Goal: Book appointment/travel/reservation

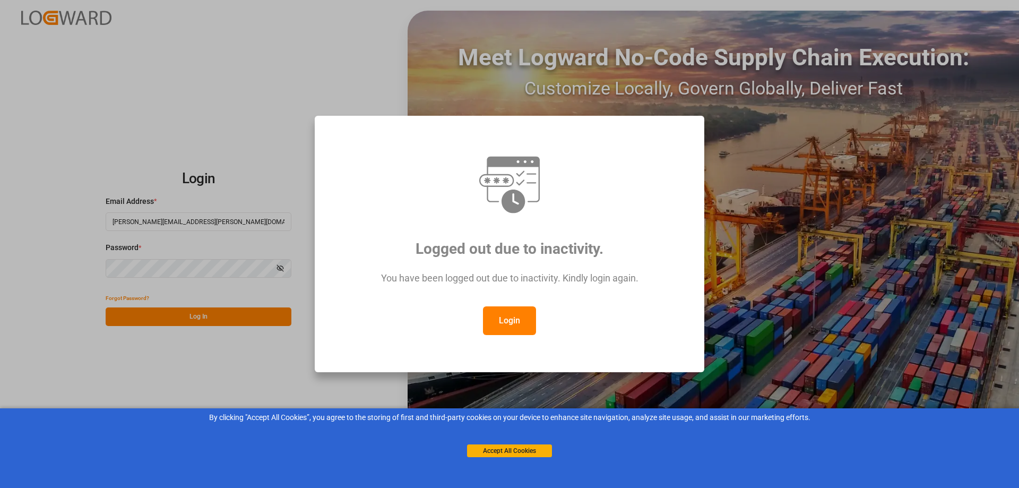
click at [499, 319] on button "Login" at bounding box center [509, 320] width 53 height 29
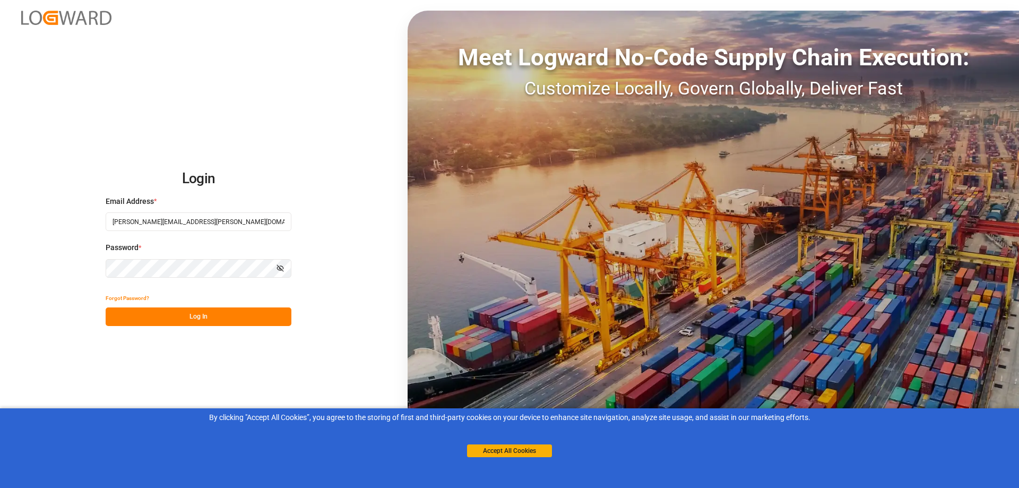
click at [243, 316] on button "Log In" at bounding box center [199, 316] width 186 height 19
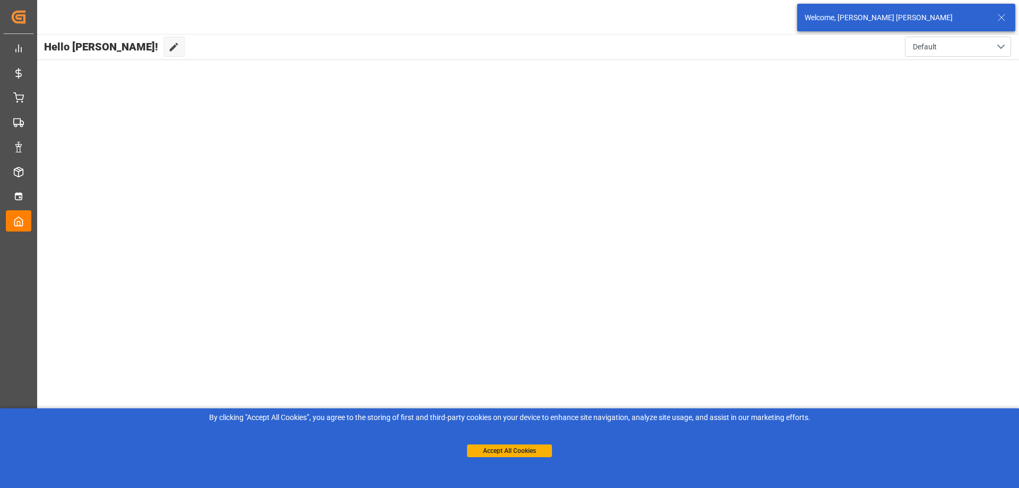
click at [1003, 16] on line at bounding box center [1001, 17] width 6 height 6
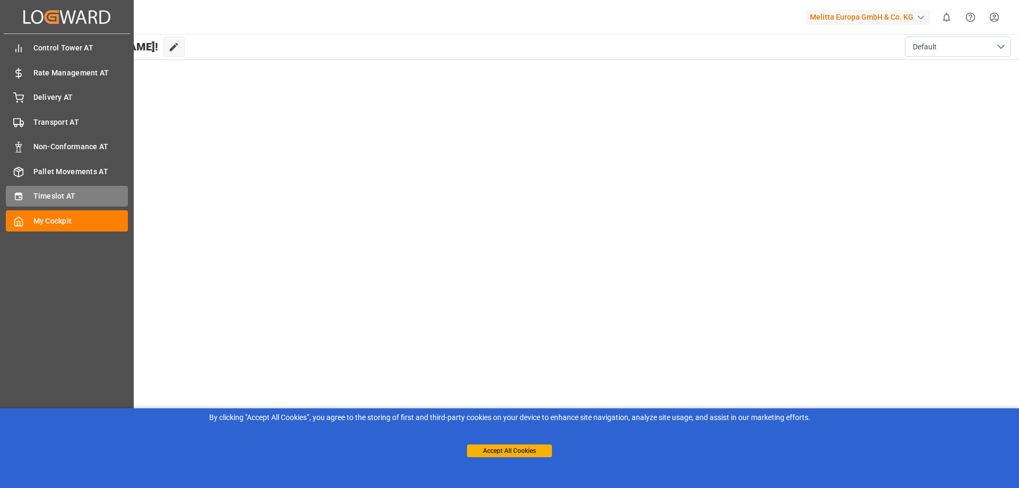
click at [56, 195] on span "Timeslot AT" at bounding box center [80, 196] width 95 height 11
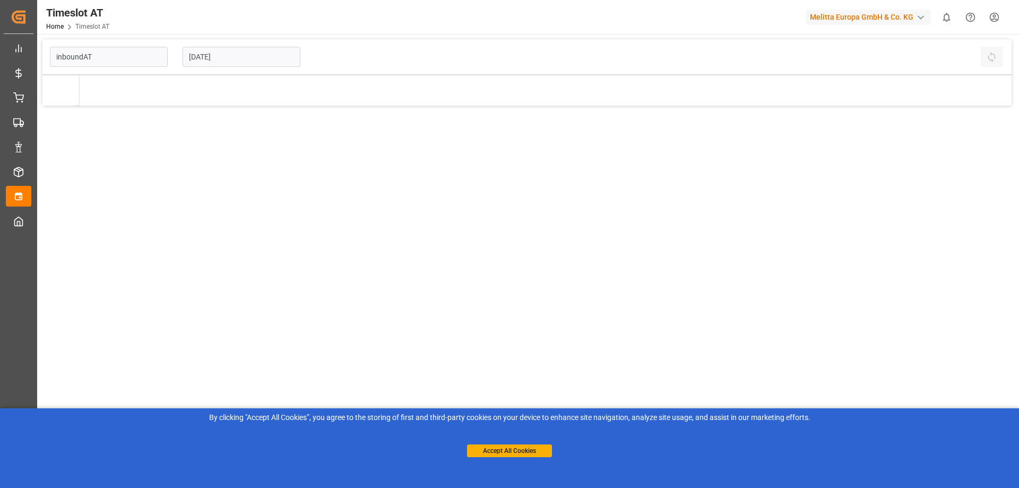
type input "Inbound AT"
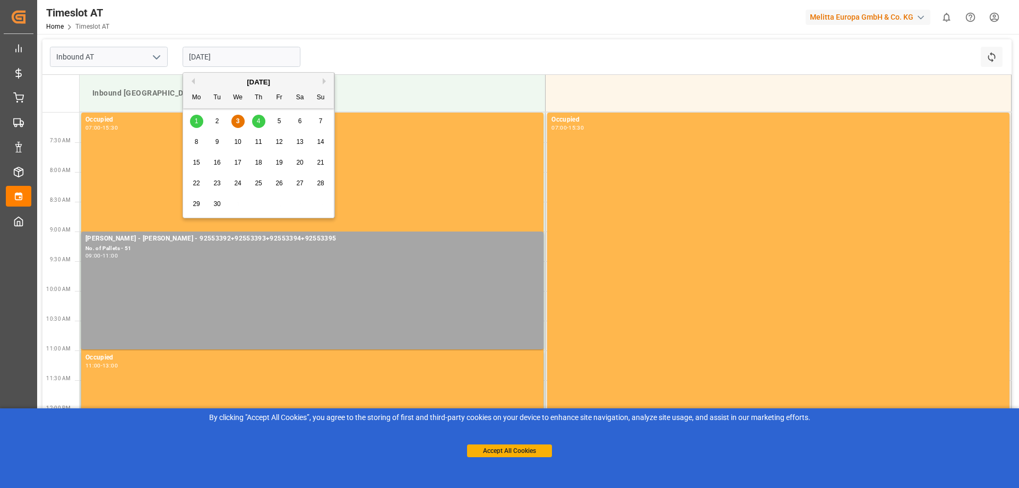
click at [205, 56] on input "[DATE]" at bounding box center [242, 57] width 118 height 20
click at [274, 116] on div "5" at bounding box center [279, 121] width 13 height 13
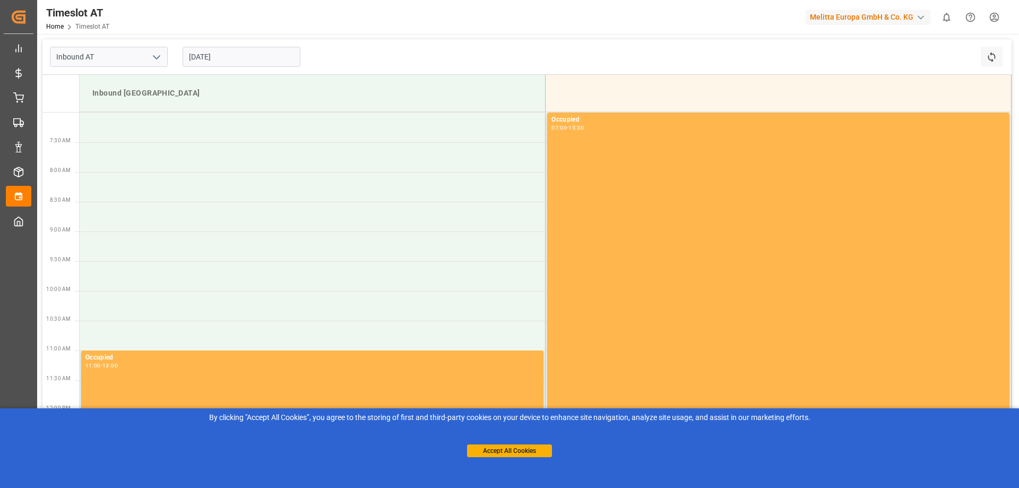
click at [231, 54] on input "[DATE]" at bounding box center [242, 57] width 118 height 20
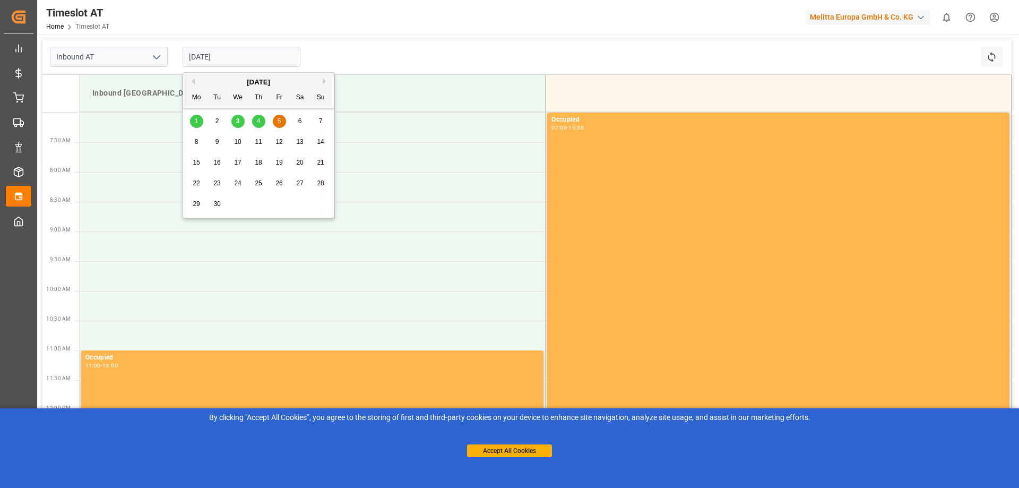
click at [259, 119] on span "4" at bounding box center [259, 120] width 4 height 7
type input "[DATE]"
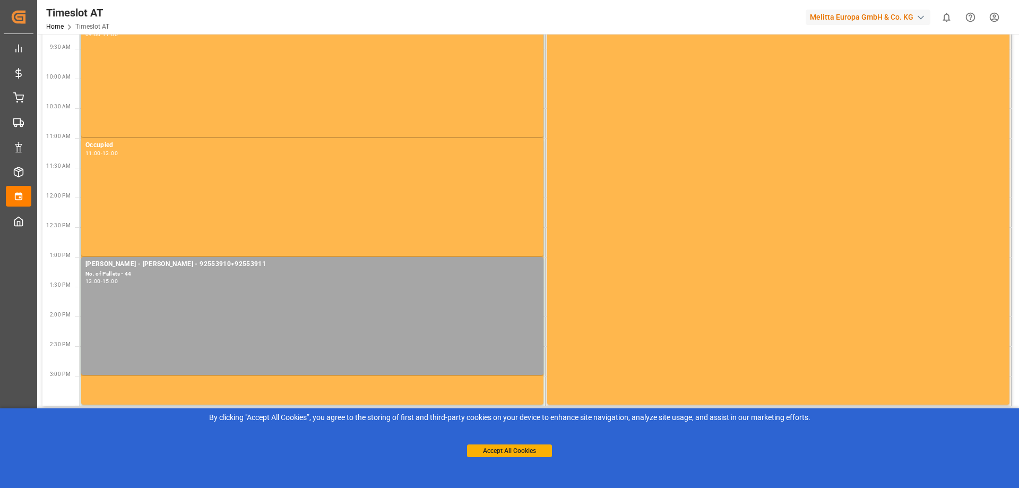
scroll to position [256, 0]
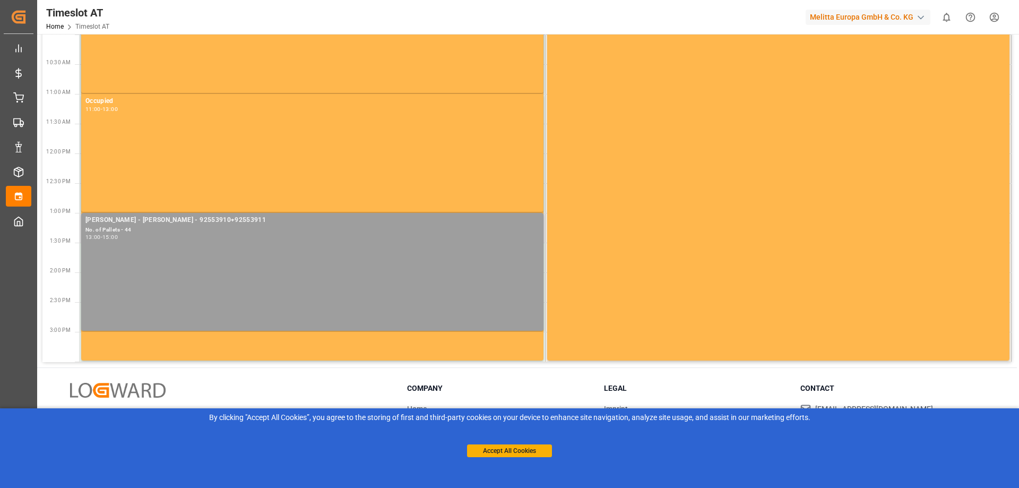
click at [228, 232] on div "No. of Pallets - 44" at bounding box center [312, 230] width 454 height 9
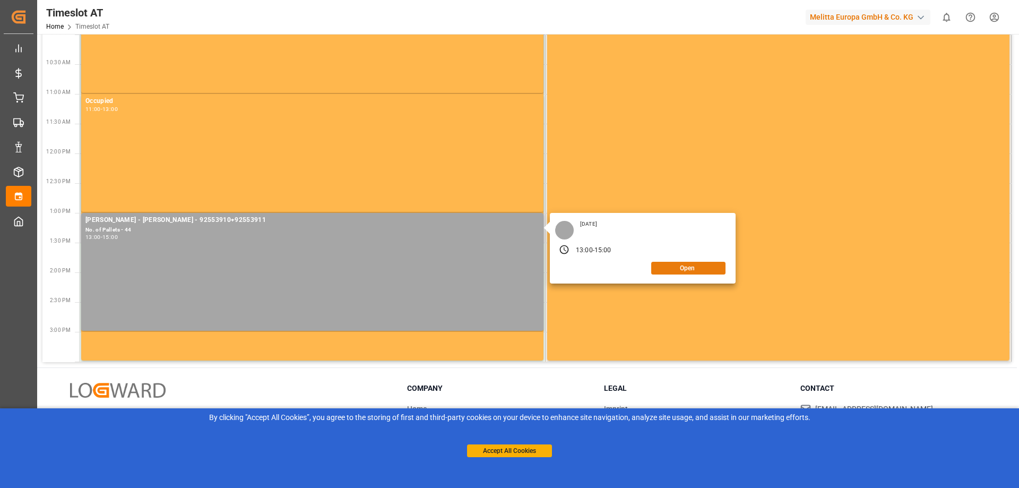
click at [697, 270] on button "Open" at bounding box center [688, 268] width 74 height 13
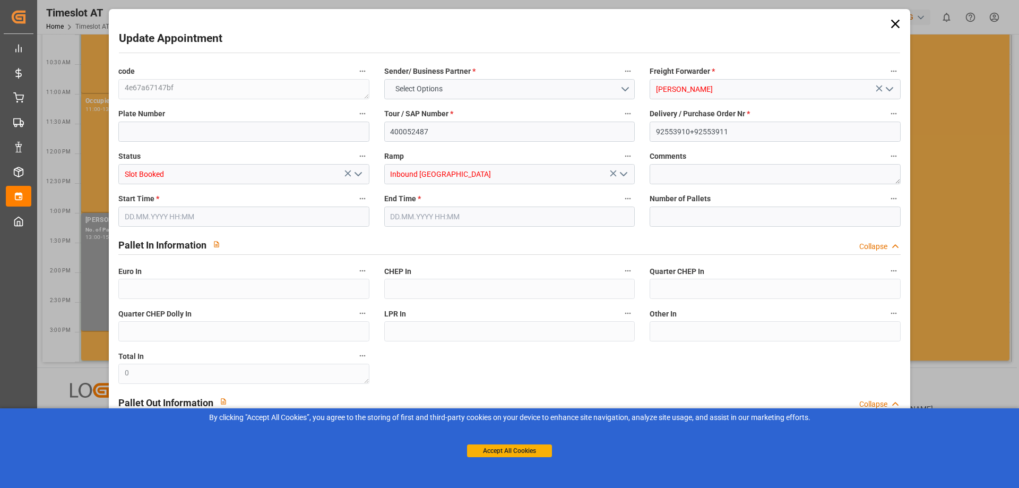
type input "44"
type input "[DATE] 13:00"
type input "[DATE] 15:00"
type input "[DATE] 14:48"
click at [231, 218] on input "[DATE] 13:00" at bounding box center [243, 216] width 251 height 20
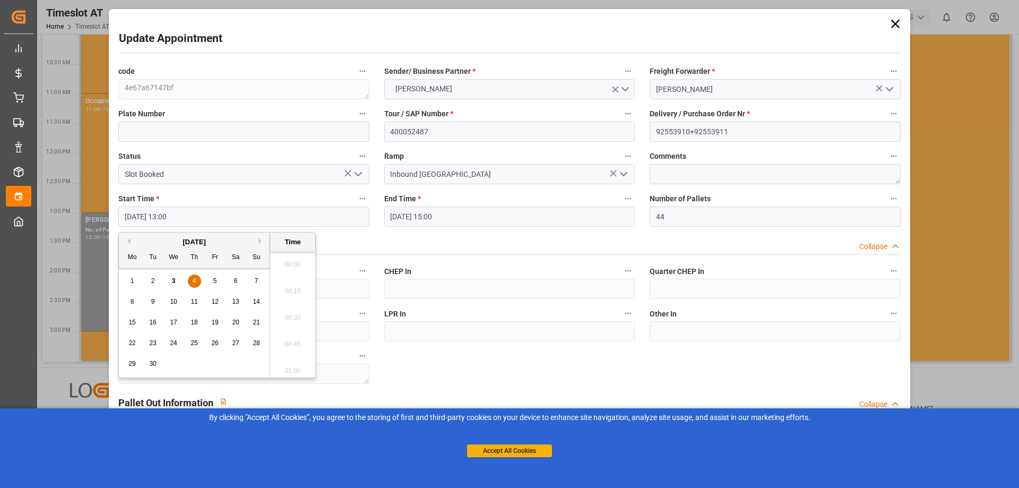
scroll to position [1331, 0]
click at [219, 284] on div "5" at bounding box center [215, 281] width 13 height 13
click at [291, 268] on li "09:00" at bounding box center [292, 261] width 45 height 27
type input "[DATE] 09:00"
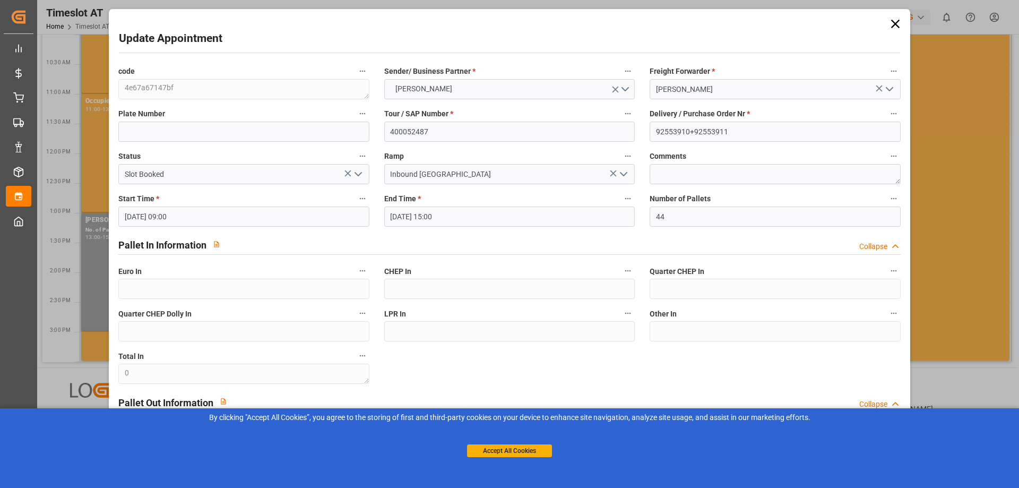
click at [461, 211] on input "[DATE] 15:00" at bounding box center [509, 216] width 251 height 20
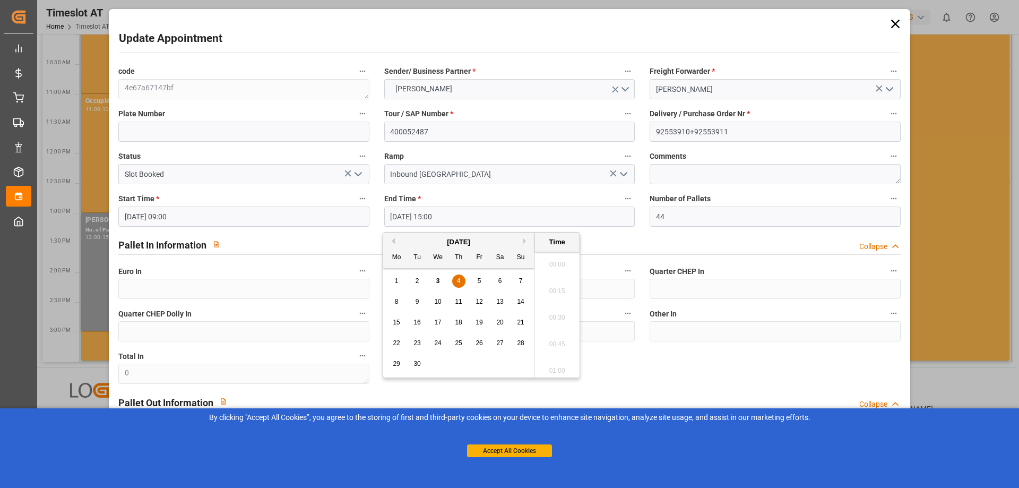
scroll to position [1543, 0]
click at [485, 280] on div "5" at bounding box center [479, 281] width 13 height 13
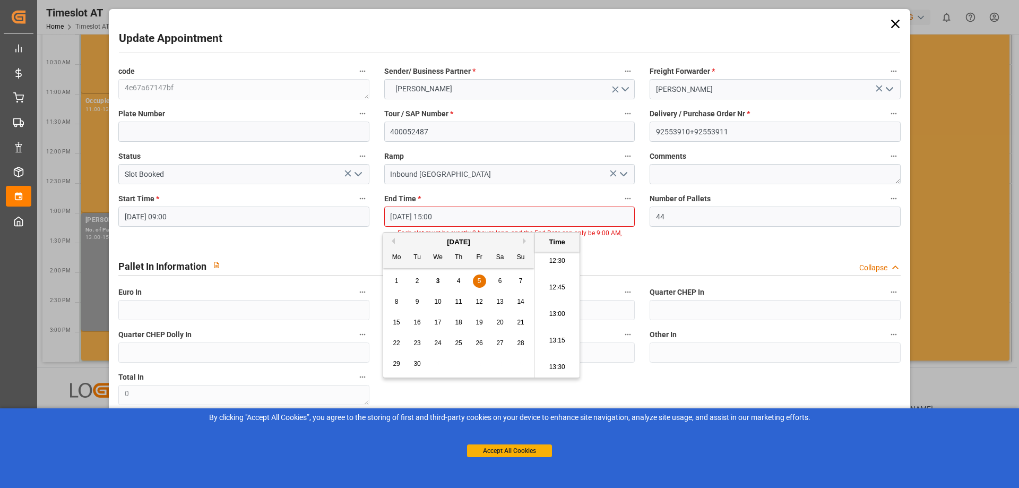
scroll to position [1171, 0]
click at [550, 264] on li "11:00" at bounding box center [556, 261] width 45 height 27
type input "[DATE] 11:00"
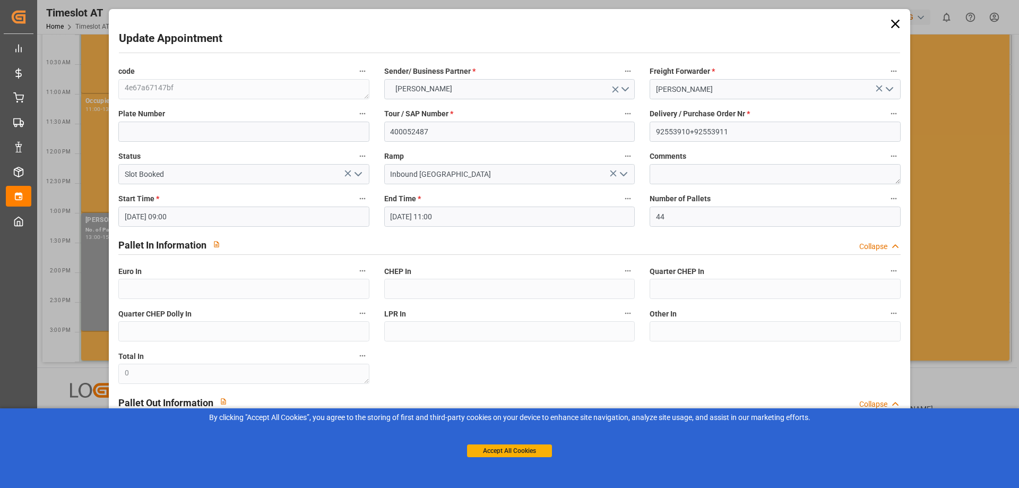
scroll to position [115, 0]
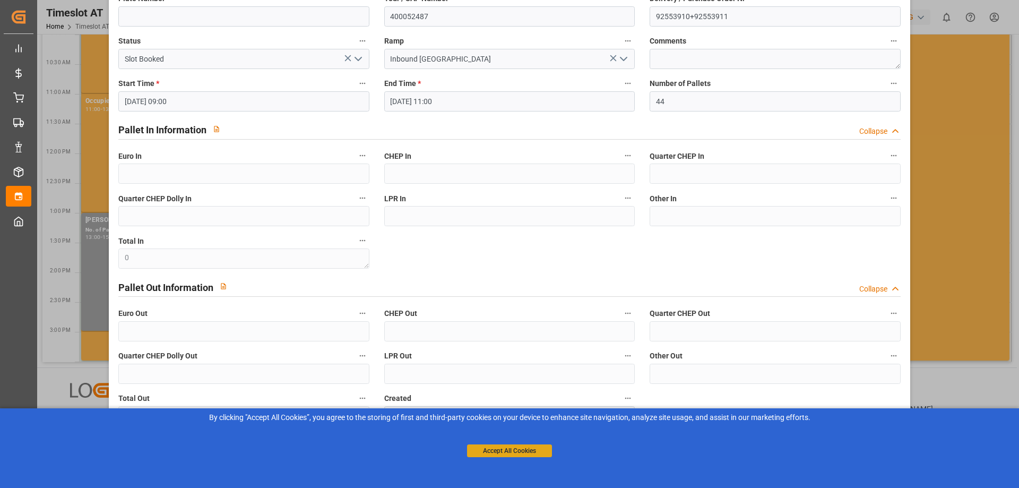
click at [507, 453] on button "Accept All Cookies" at bounding box center [509, 450] width 85 height 13
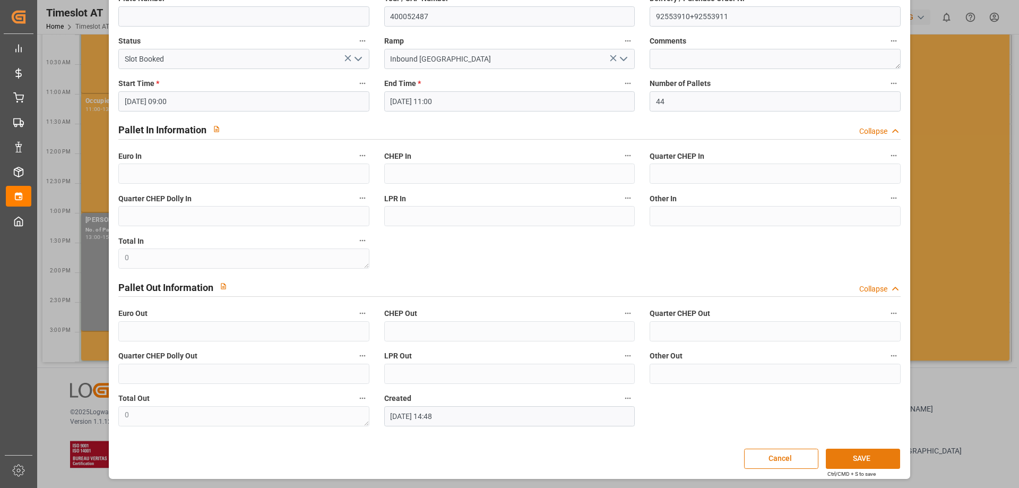
click at [854, 448] on button "SAVE" at bounding box center [863, 458] width 74 height 20
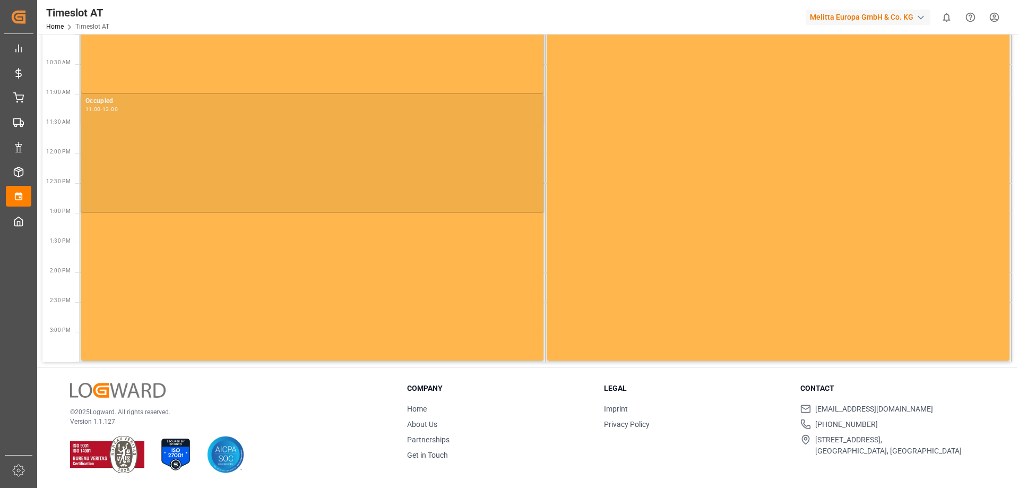
scroll to position [0, 0]
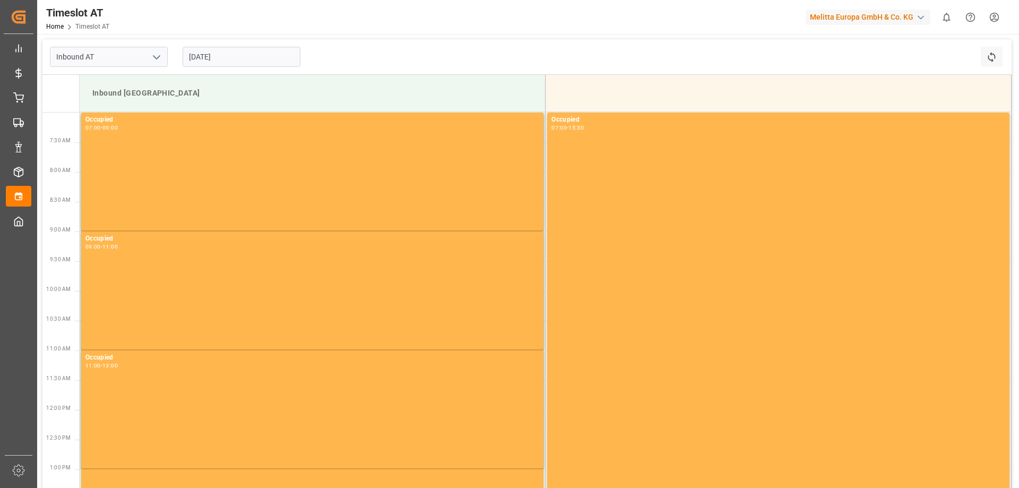
click at [251, 61] on input "[DATE]" at bounding box center [242, 57] width 118 height 20
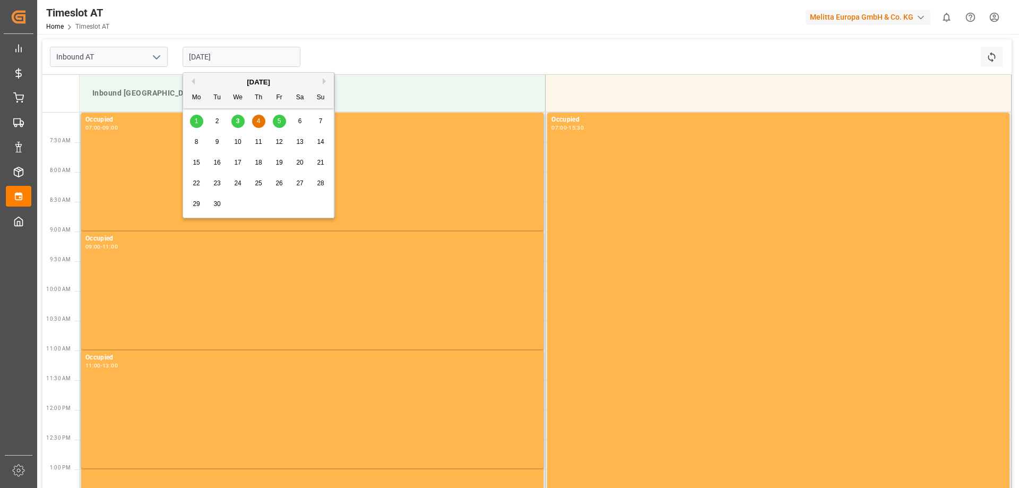
click at [274, 119] on div "5" at bounding box center [279, 121] width 13 height 13
type input "[DATE]"
